Goal: Task Accomplishment & Management: Use online tool/utility

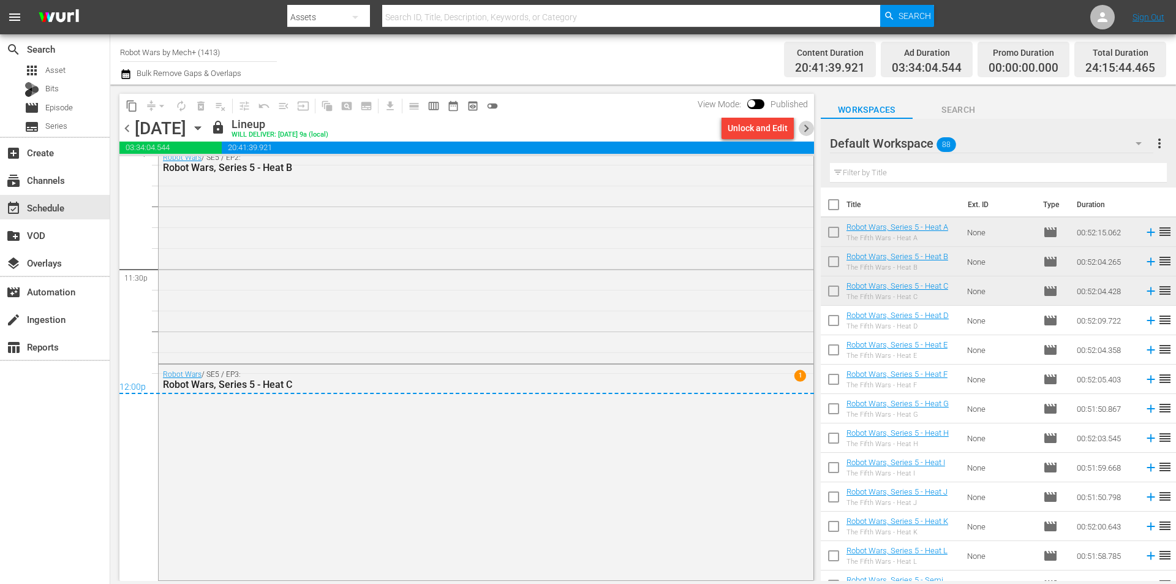
click at [812, 130] on span "chevron_right" at bounding box center [806, 128] width 15 height 15
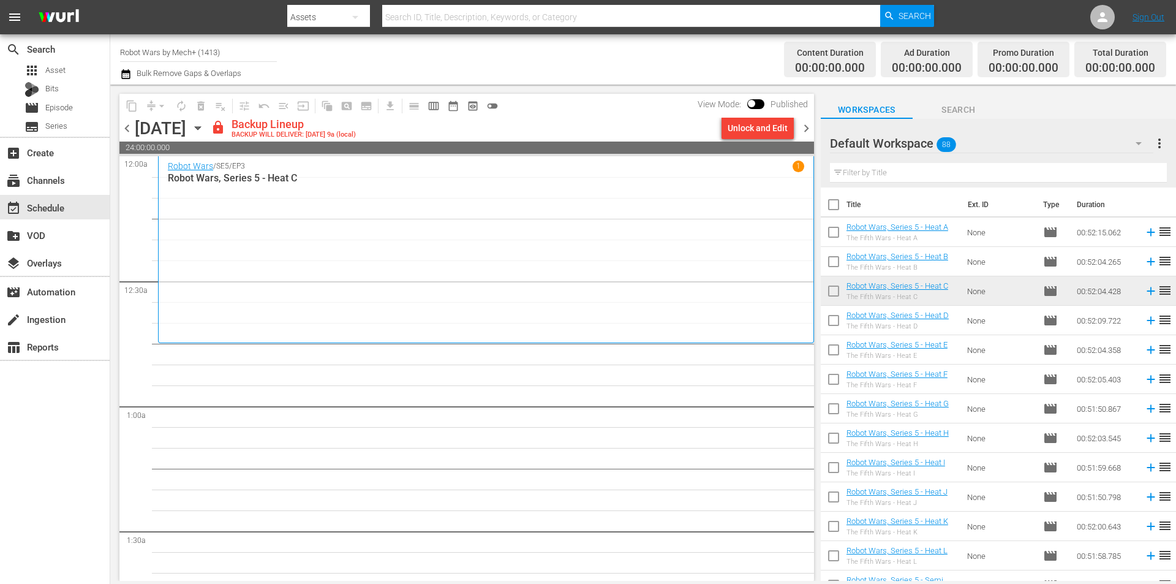
click at [774, 124] on div "Unlock and Edit" at bounding box center [758, 128] width 60 height 22
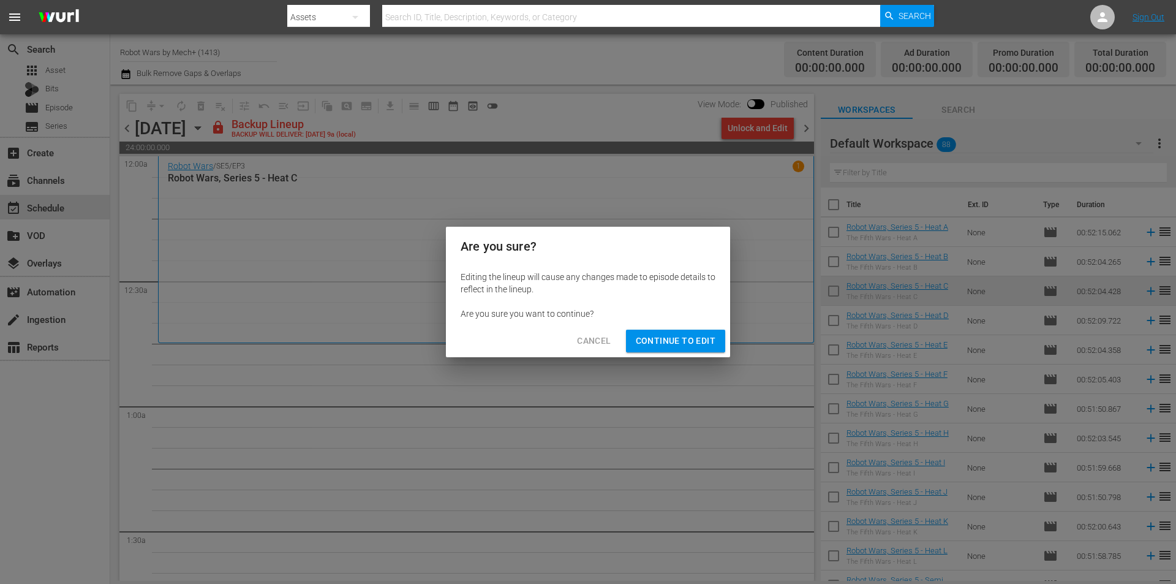
click at [694, 344] on span "Continue to Edit" at bounding box center [676, 340] width 80 height 15
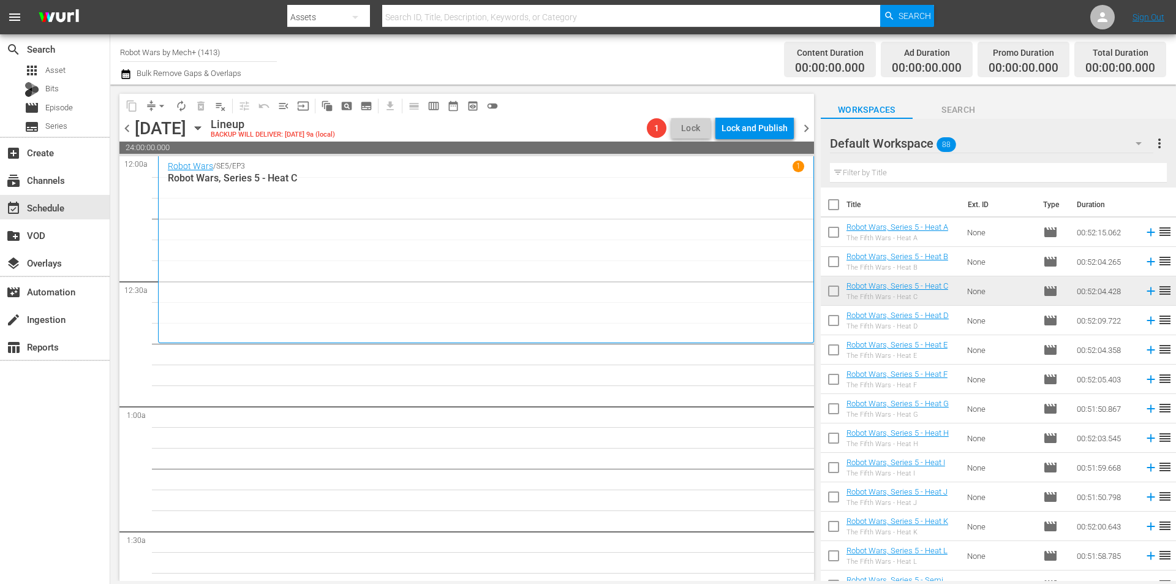
click at [135, 132] on div "[DATE]" at bounding box center [160, 128] width 51 height 20
click at [127, 129] on span "chevron_left" at bounding box center [126, 128] width 15 height 15
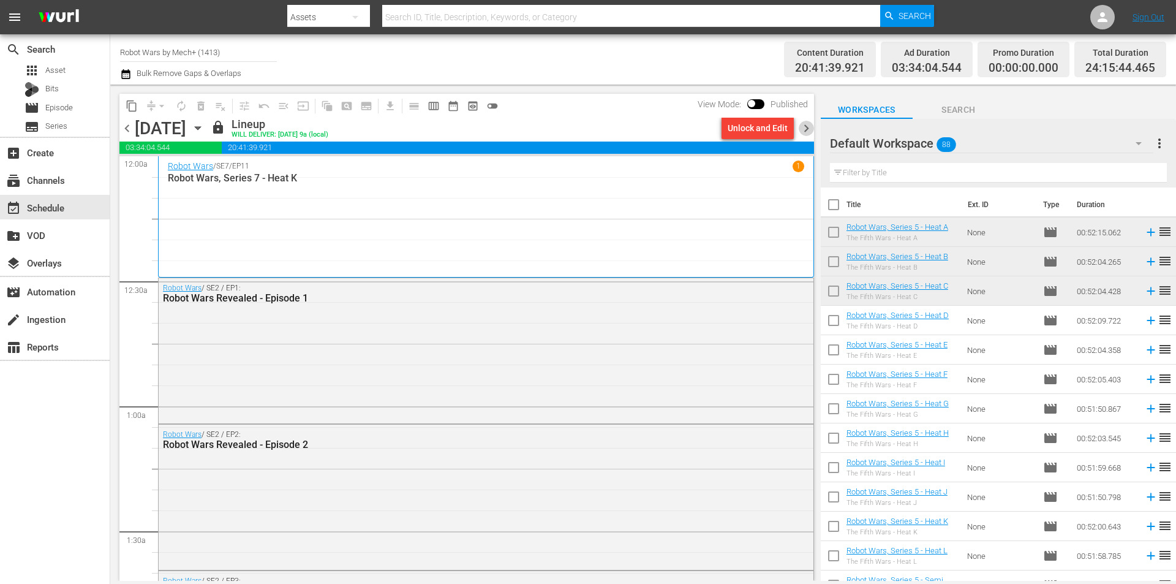
click at [806, 131] on span "chevron_right" at bounding box center [806, 128] width 15 height 15
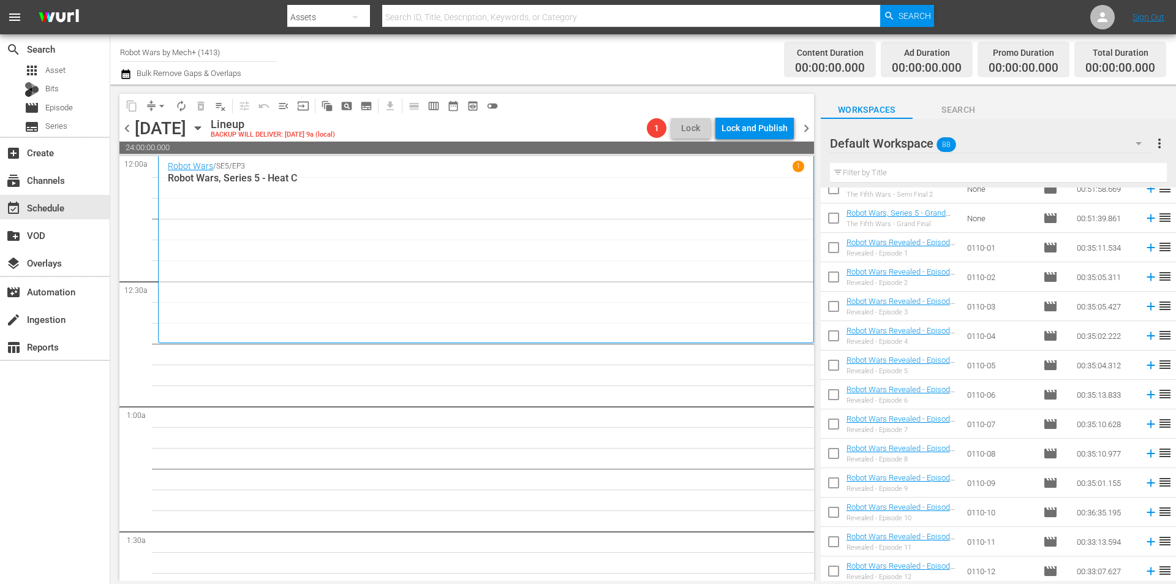
scroll to position [429, 0]
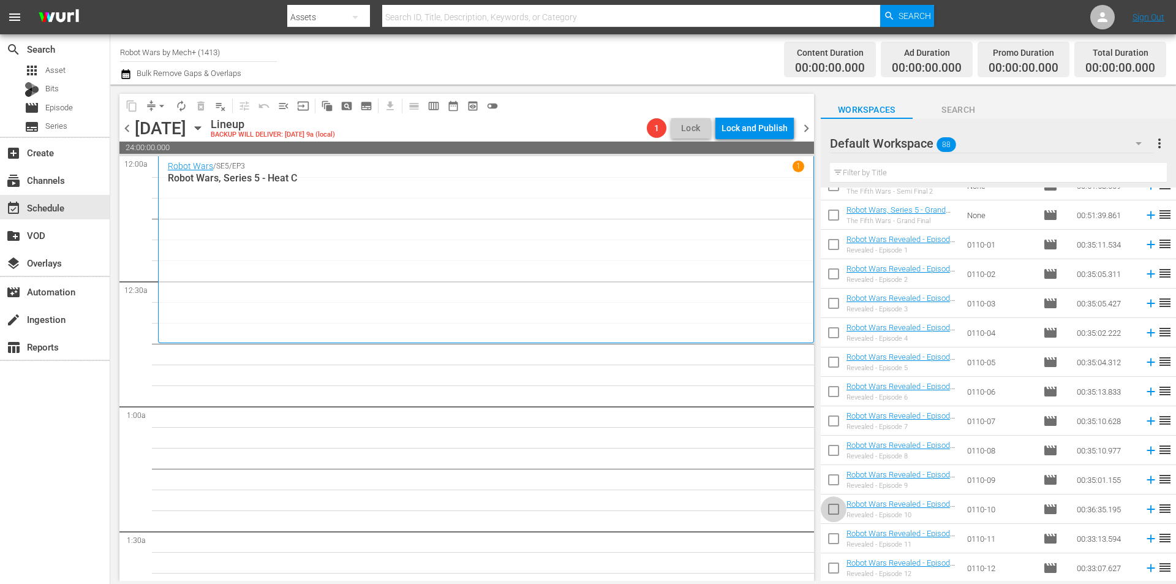
click at [838, 512] on input "checkbox" at bounding box center [834, 512] width 26 height 26
checkbox input "true"
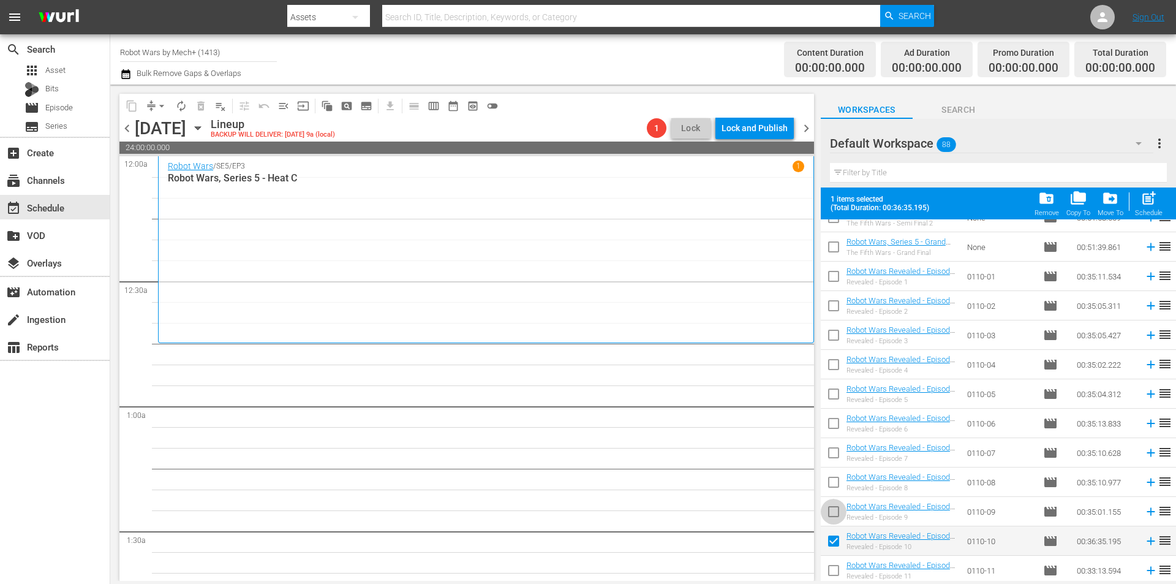
click at [838, 511] on input "checkbox" at bounding box center [834, 514] width 26 height 26
checkbox input "true"
click at [837, 479] on input "checkbox" at bounding box center [834, 485] width 26 height 26
checkbox input "true"
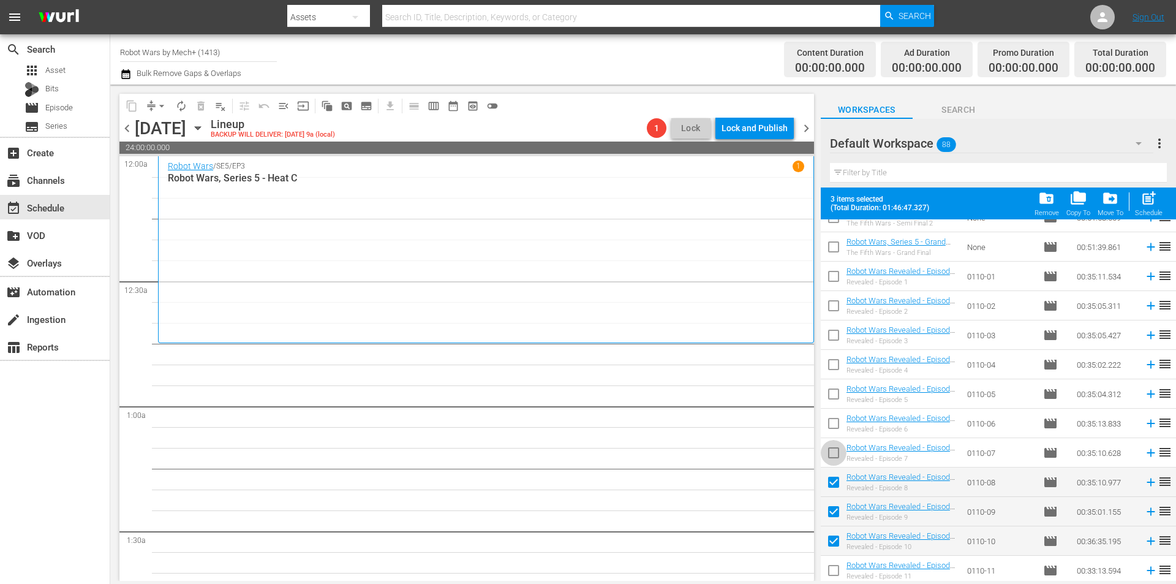
drag, startPoint x: 831, startPoint y: 453, endPoint x: 832, endPoint y: 421, distance: 32.5
click at [831, 453] on input "checkbox" at bounding box center [834, 455] width 26 height 26
checkbox input "true"
click at [832, 421] on input "checkbox" at bounding box center [834, 426] width 26 height 26
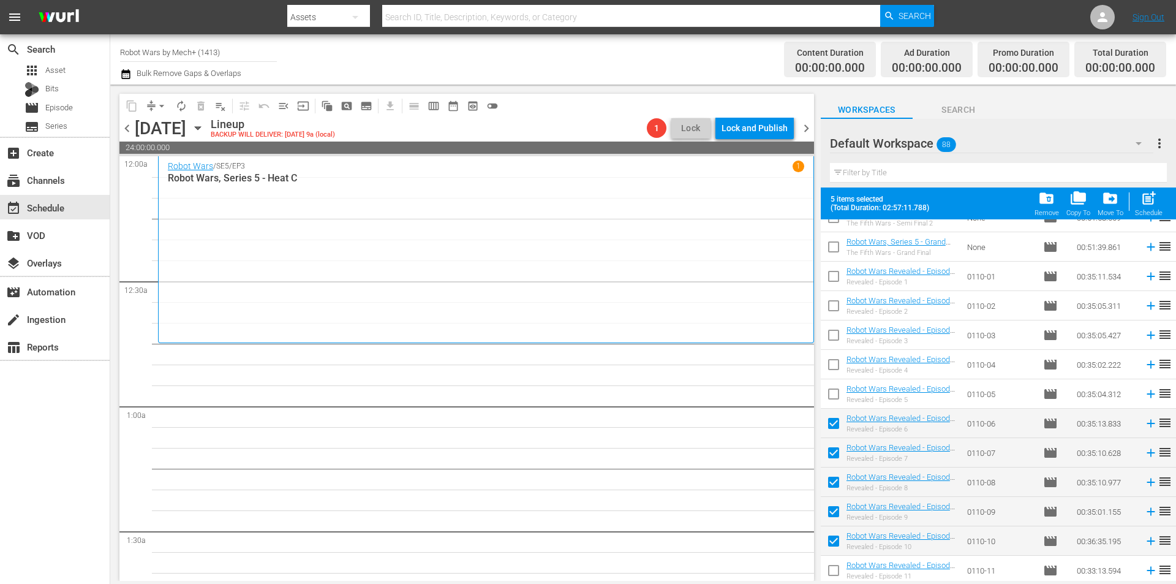
click at [1149, 206] on span "post_add" at bounding box center [1149, 198] width 17 height 17
checkbox input "false"
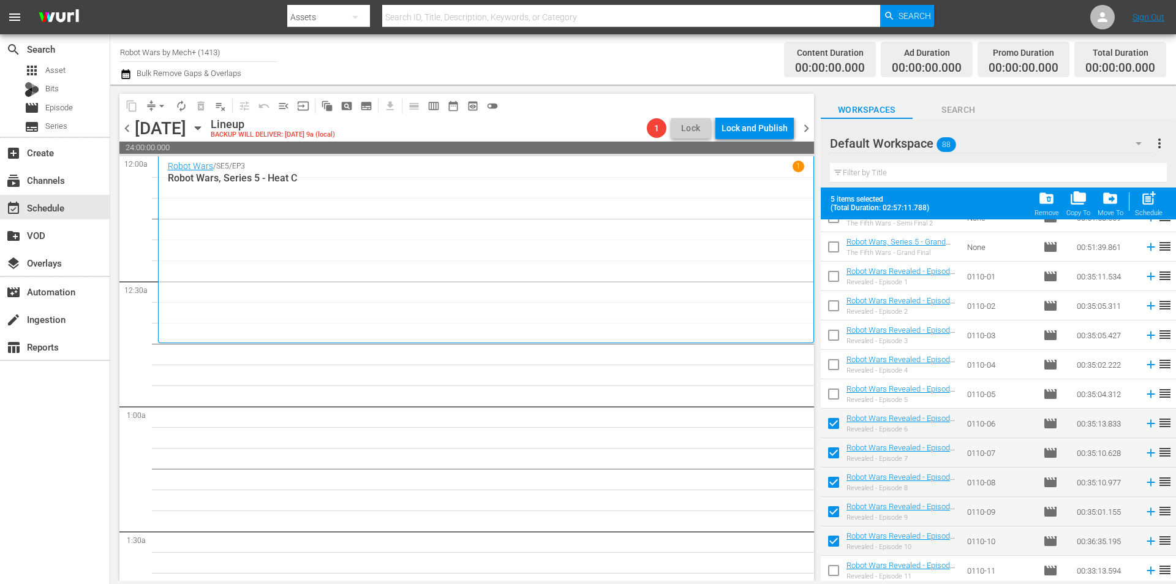
checkbox input "false"
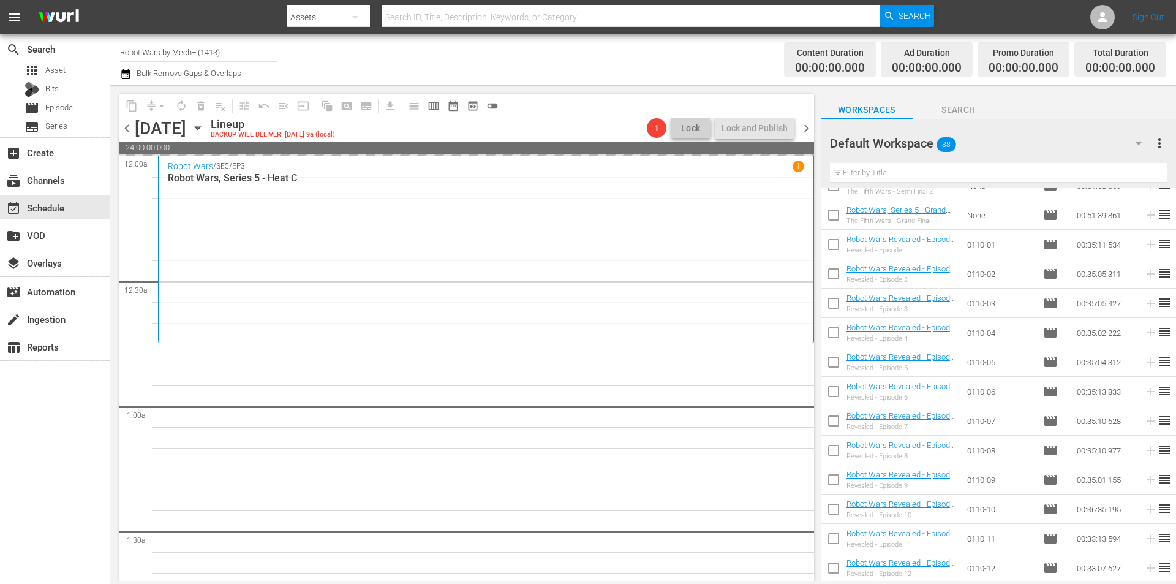
click at [126, 126] on span "chevron_left" at bounding box center [126, 128] width 15 height 15
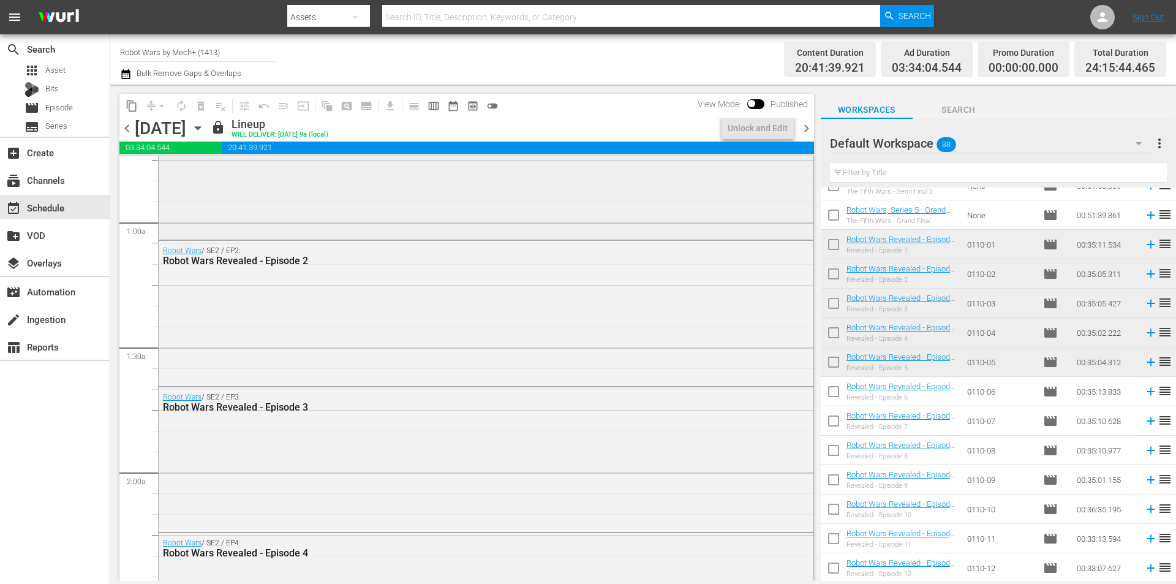
scroll to position [551, 0]
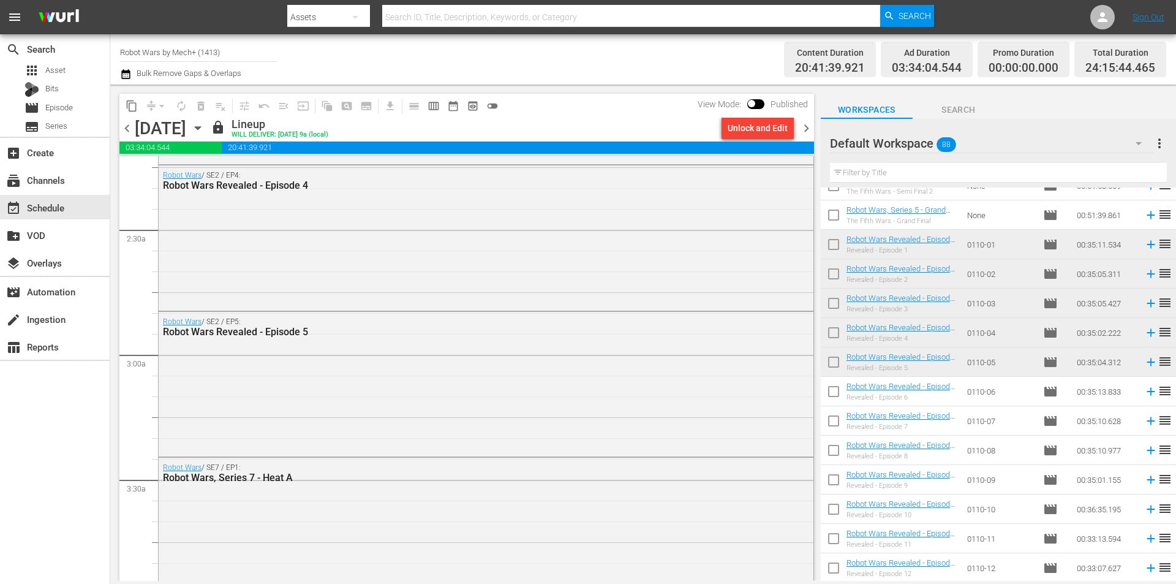
click at [806, 132] on span "chevron_right" at bounding box center [806, 128] width 15 height 15
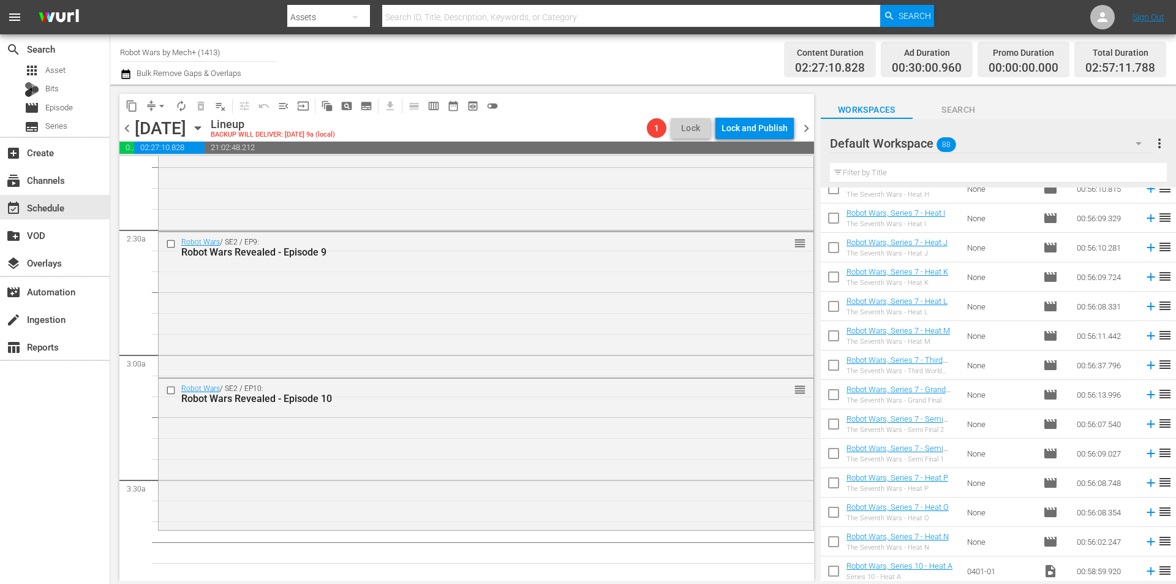
scroll to position [1654, 0]
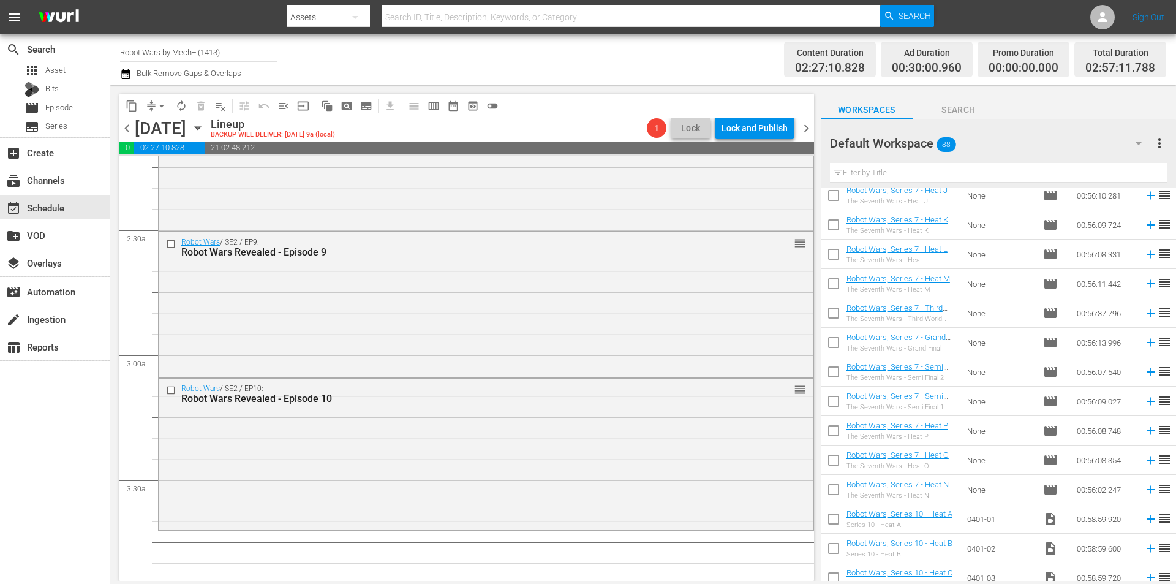
click at [839, 286] on input "checkbox" at bounding box center [834, 286] width 26 height 26
checkbox input "true"
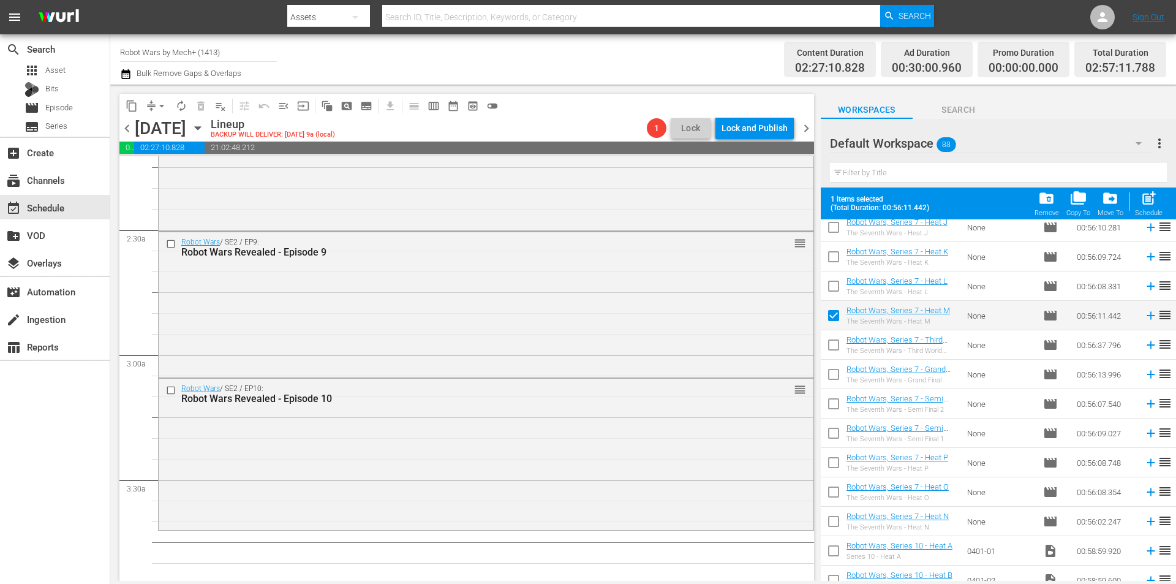
click at [834, 526] on input "checkbox" at bounding box center [834, 524] width 26 height 26
checkbox input "true"
click at [1143, 208] on div "post_add Schedule" at bounding box center [1149, 203] width 28 height 27
checkbox input "false"
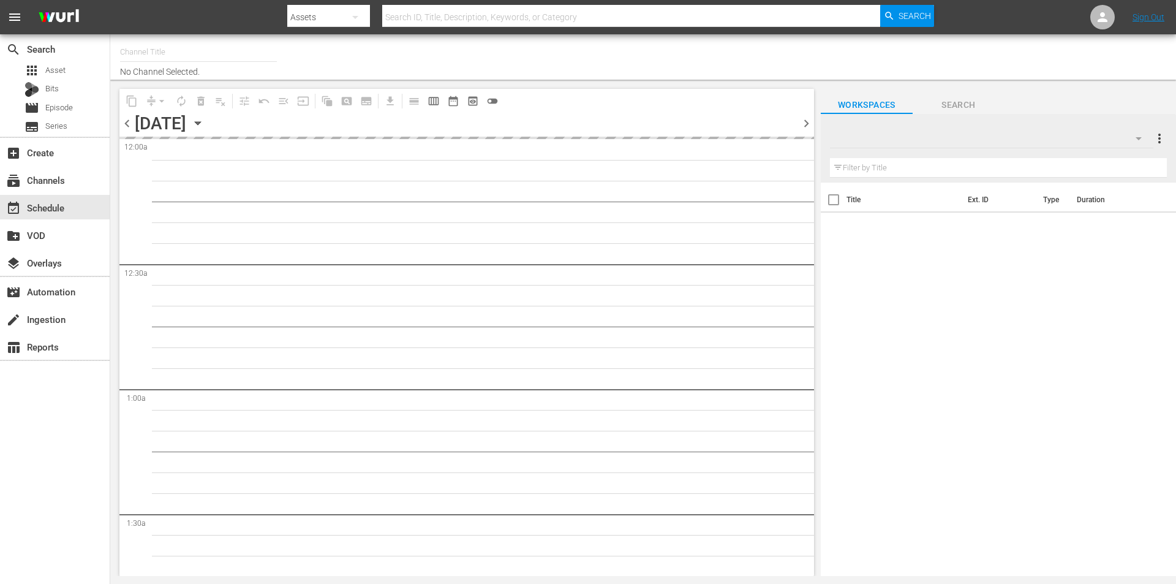
type input "Robot Wars by Mech+ (1413)"
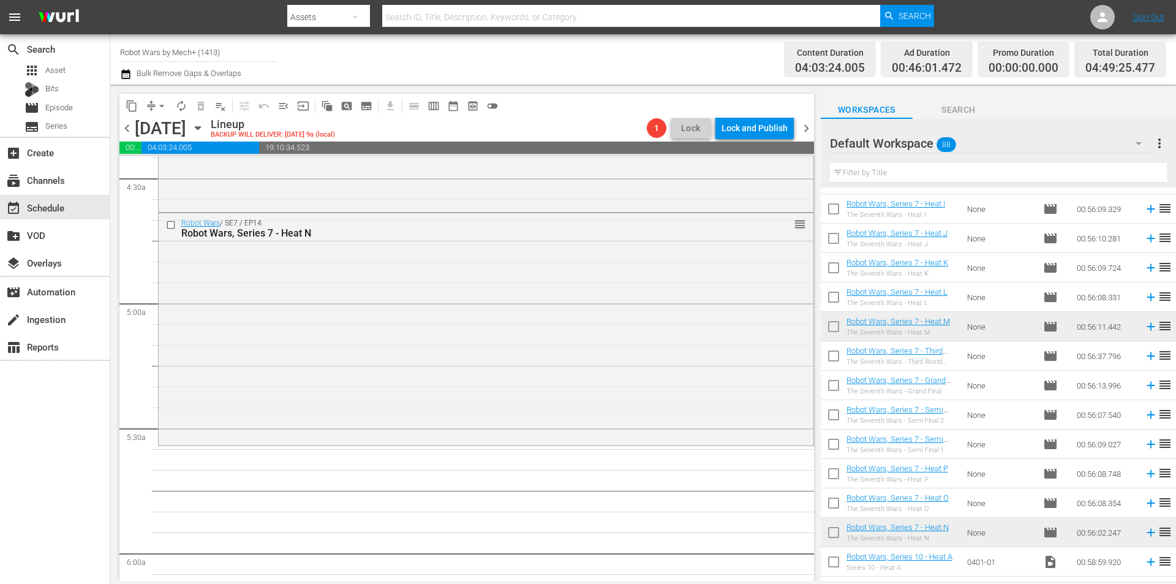
scroll to position [1612, 0]
click at [1144, 501] on icon at bounding box center [1150, 501] width 13 height 13
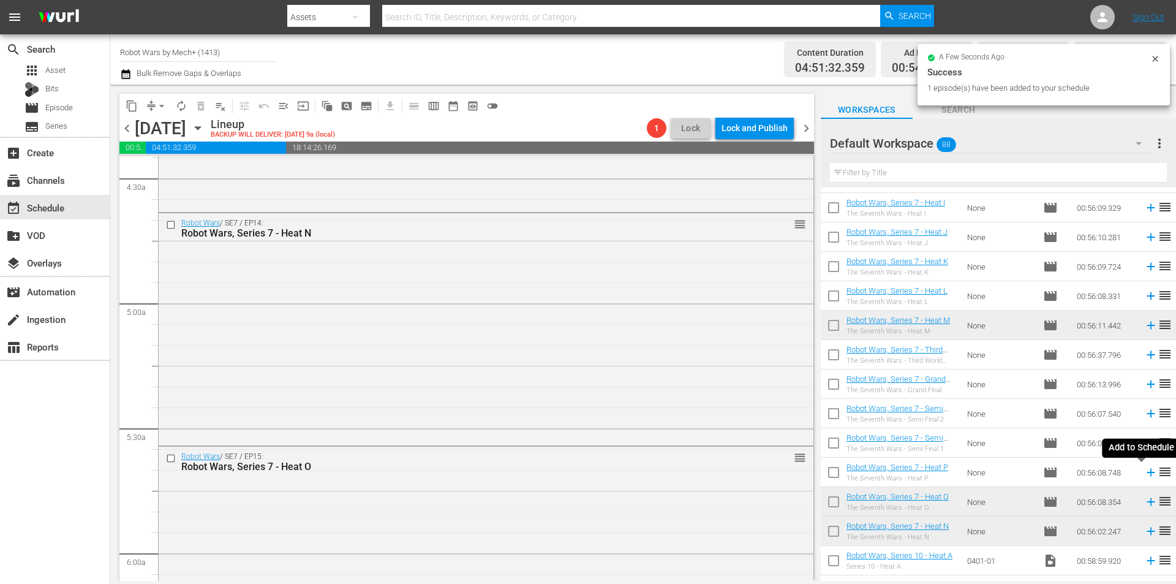
click at [1144, 474] on icon at bounding box center [1150, 472] width 13 height 13
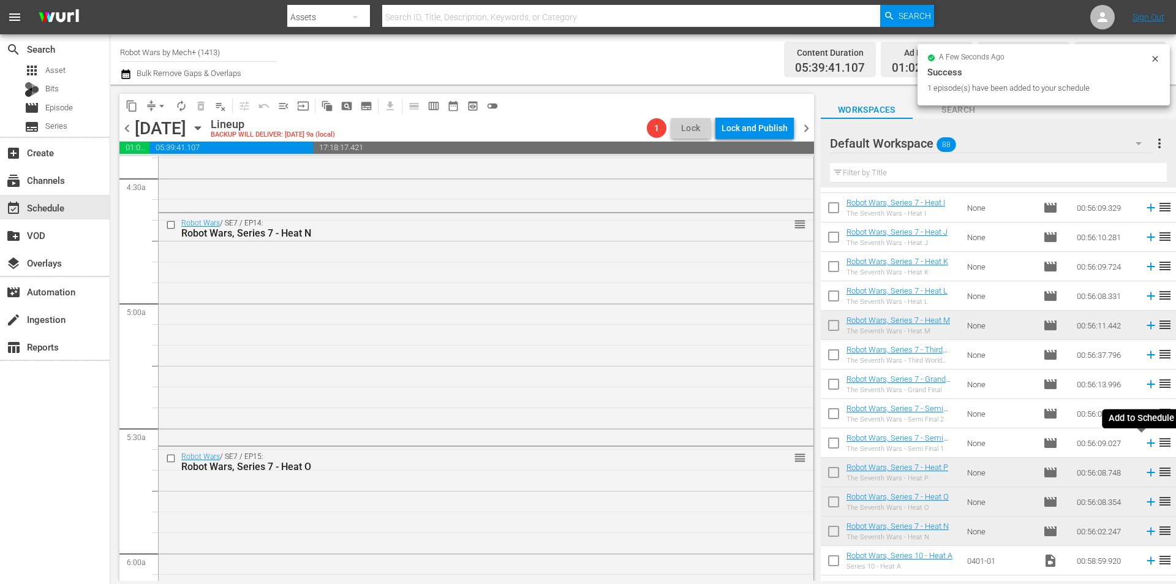
click at [1147, 444] on icon at bounding box center [1151, 443] width 8 height 8
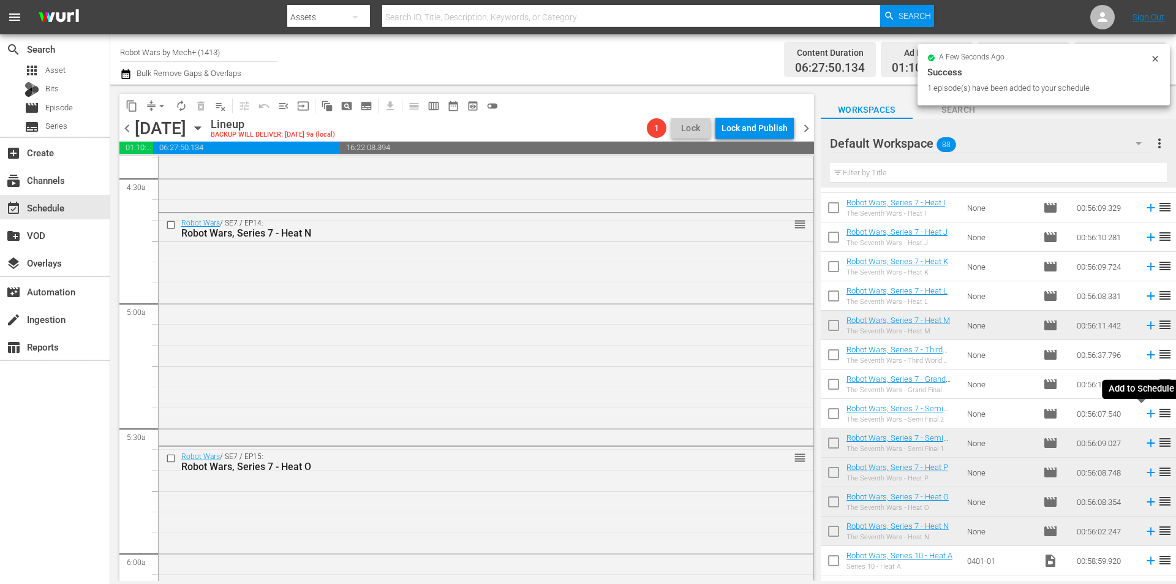
click at [1144, 413] on icon at bounding box center [1150, 413] width 13 height 13
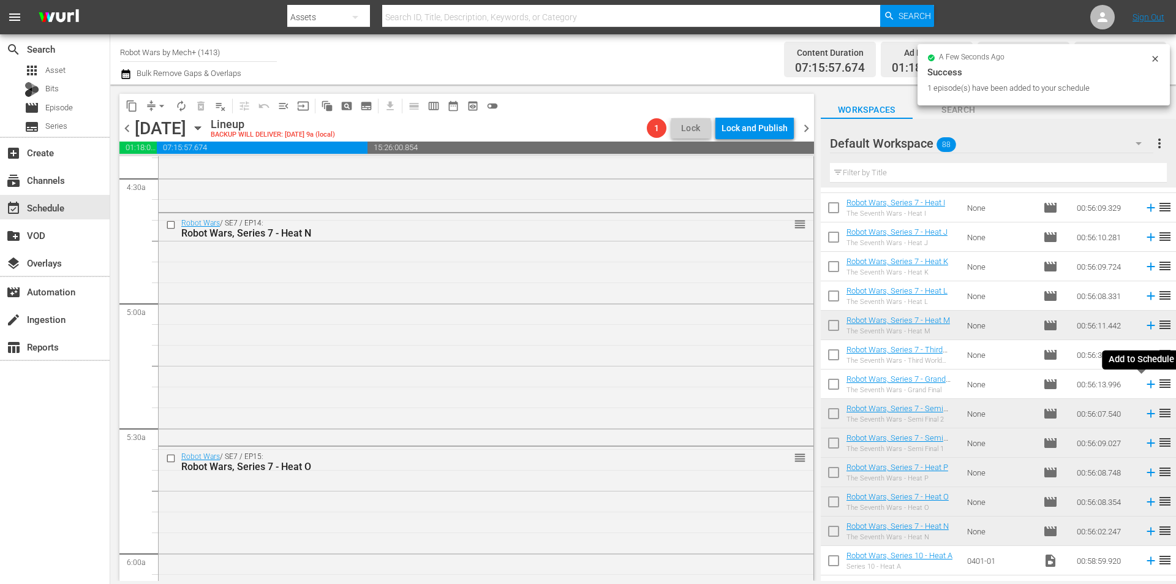
click at [1147, 385] on icon at bounding box center [1151, 384] width 8 height 8
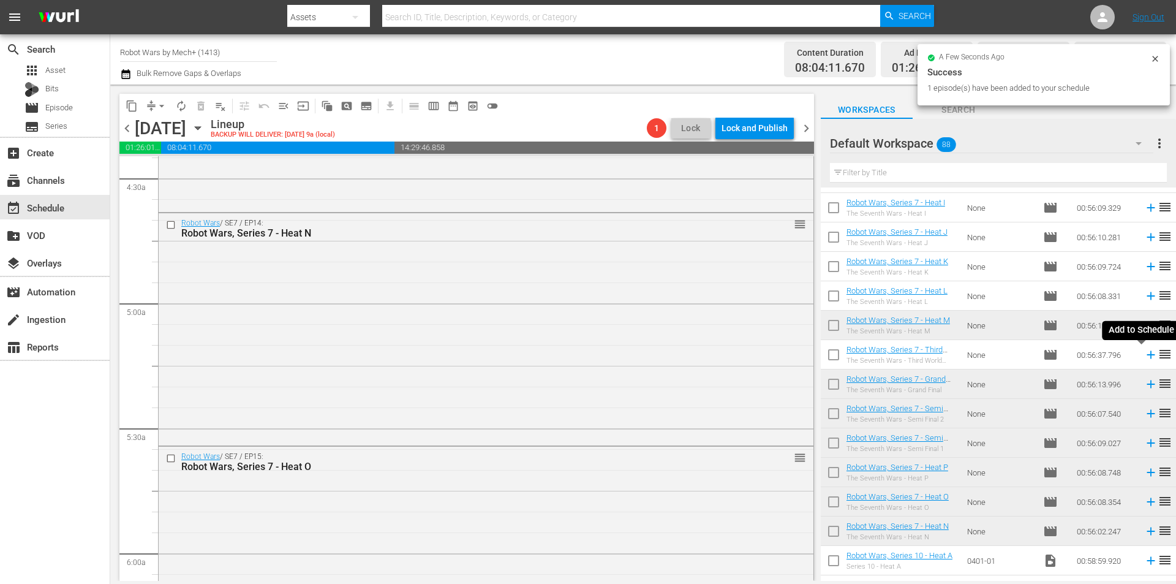
click at [1147, 355] on icon at bounding box center [1151, 355] width 8 height 8
